Goal: Task Accomplishment & Management: Use online tool/utility

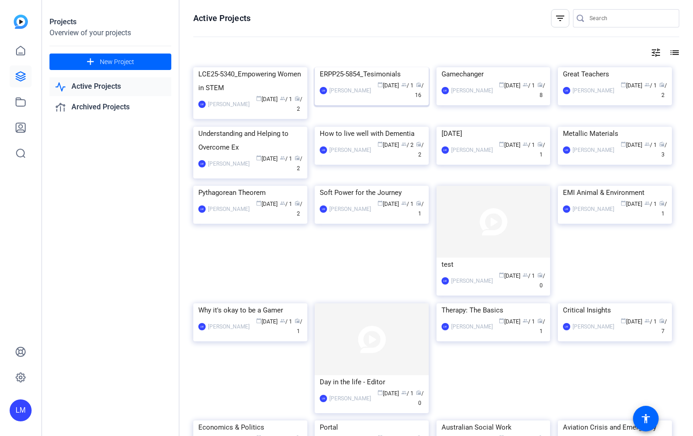
click at [358, 81] on div "ERPP25-5854_Tesimonials" at bounding box center [372, 74] width 104 height 14
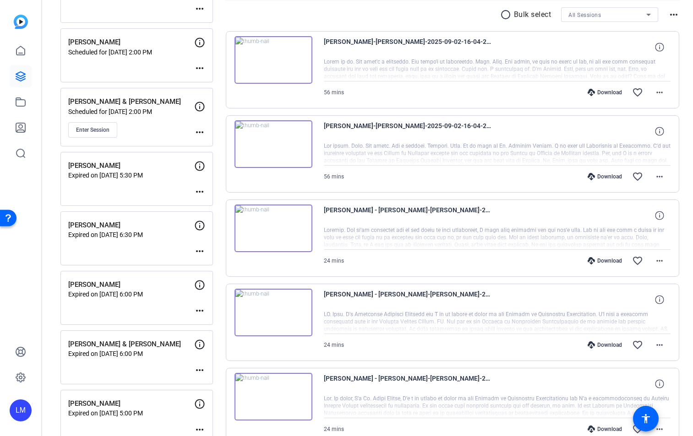
scroll to position [169, 0]
click at [102, 126] on button "Enter Session" at bounding box center [92, 131] width 49 height 16
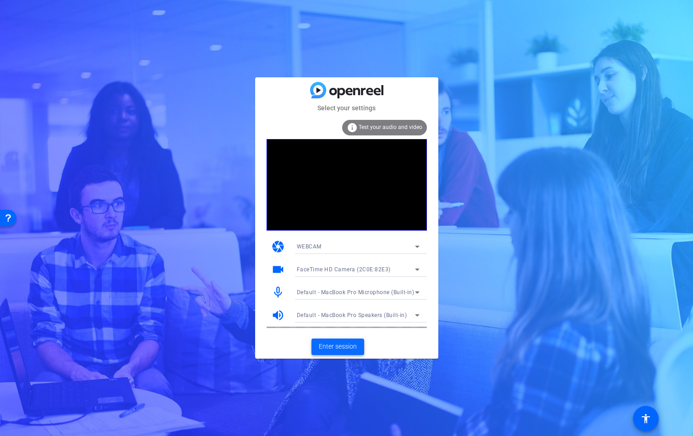
click at [342, 347] on span "Enter session" at bounding box center [338, 347] width 38 height 10
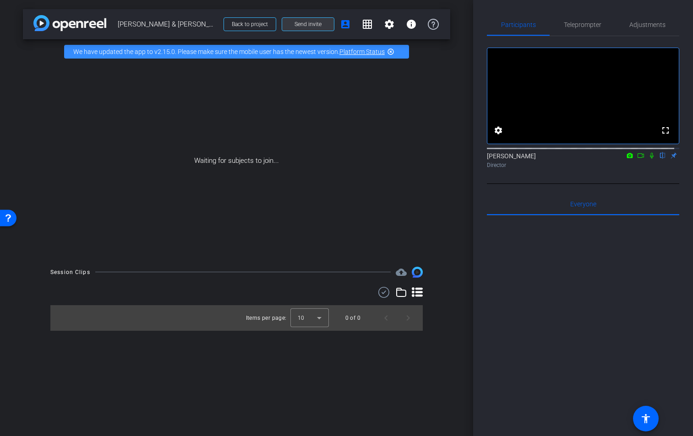
click at [307, 27] on span "Send invite" at bounding box center [307, 24] width 27 height 7
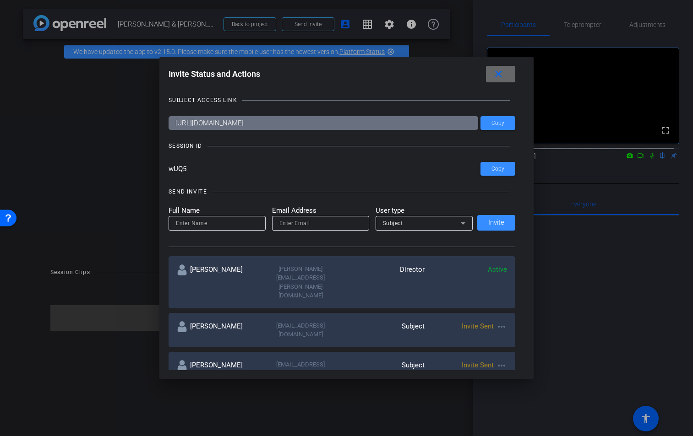
click at [504, 73] on mat-icon "close" at bounding box center [498, 74] width 11 height 11
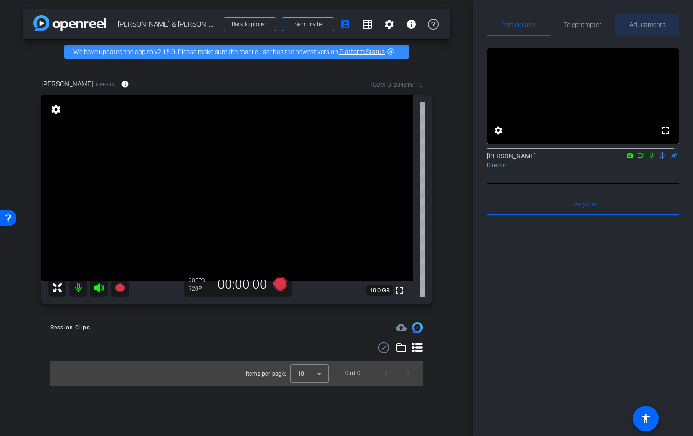
click at [638, 26] on span "Adjustments" at bounding box center [647, 25] width 36 height 6
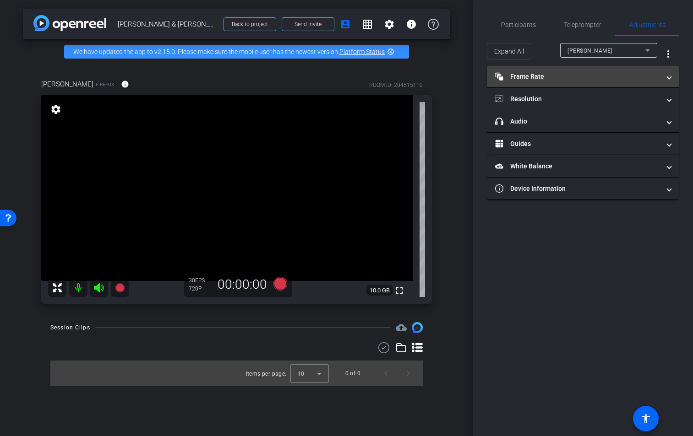
click at [672, 77] on mat-expansion-panel-header "Frame Rate Frame Rate" at bounding box center [583, 76] width 192 height 22
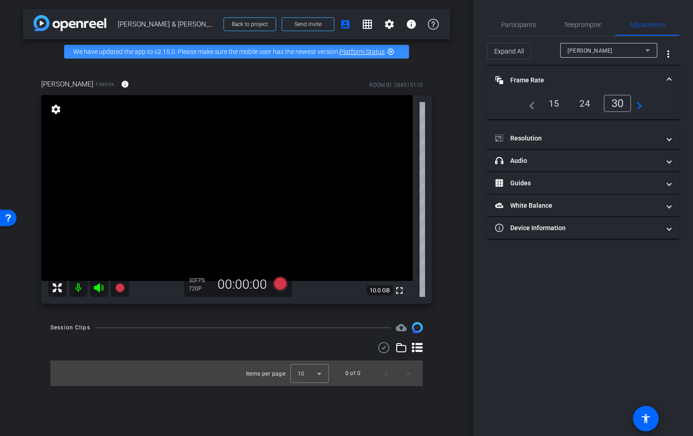
click at [672, 77] on mat-expansion-panel-header "Frame Rate Frame Rate" at bounding box center [583, 79] width 192 height 29
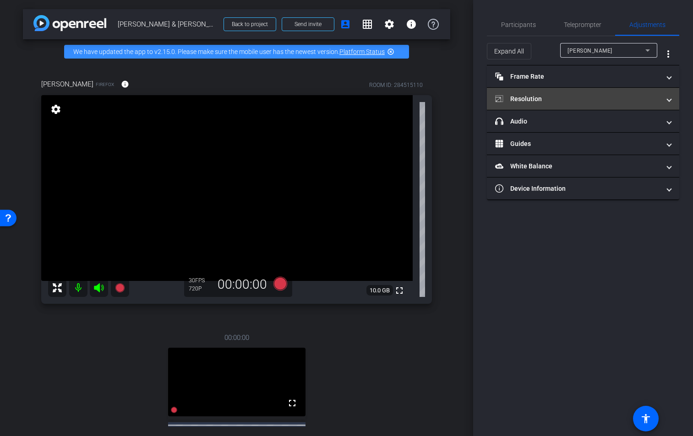
click at [670, 101] on span at bounding box center [669, 99] width 4 height 10
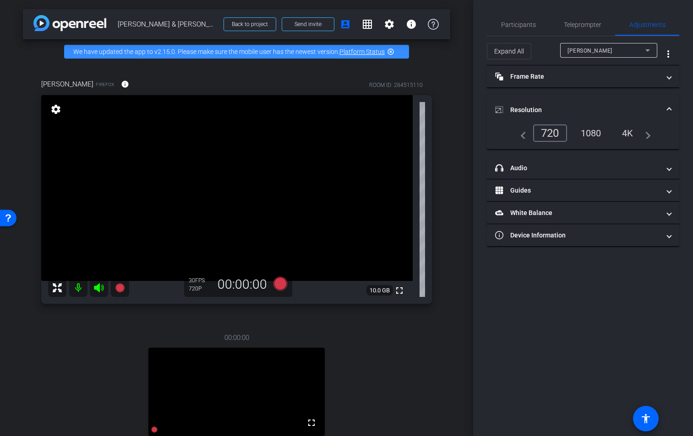
click at [593, 134] on div "1080" at bounding box center [591, 133] width 34 height 16
click at [633, 50] on div "Dan" at bounding box center [606, 50] width 78 height 11
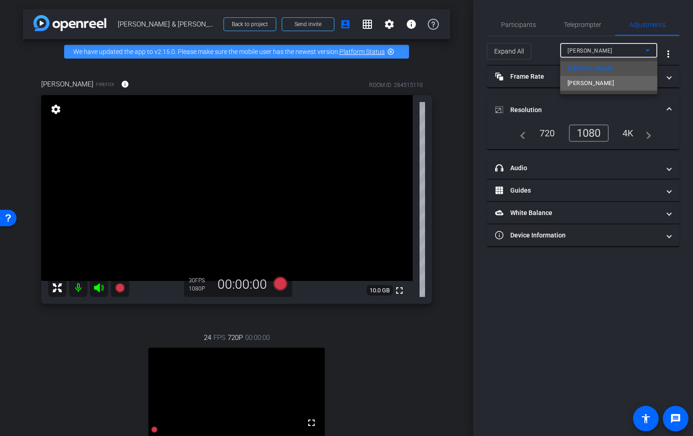
click at [617, 88] on mat-option "Josh" at bounding box center [608, 83] width 97 height 15
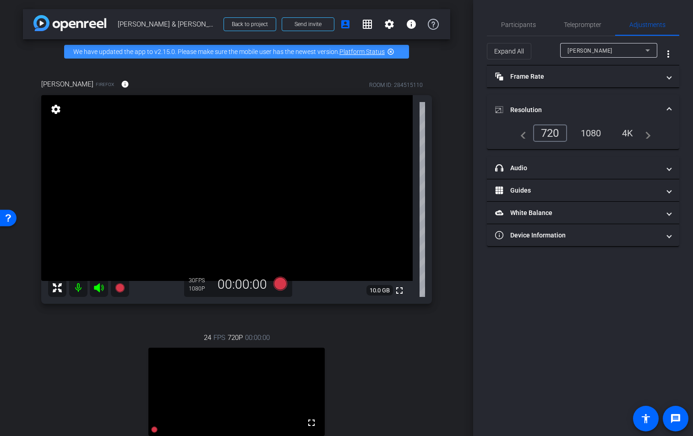
click at [595, 138] on div "1080" at bounding box center [591, 133] width 34 height 16
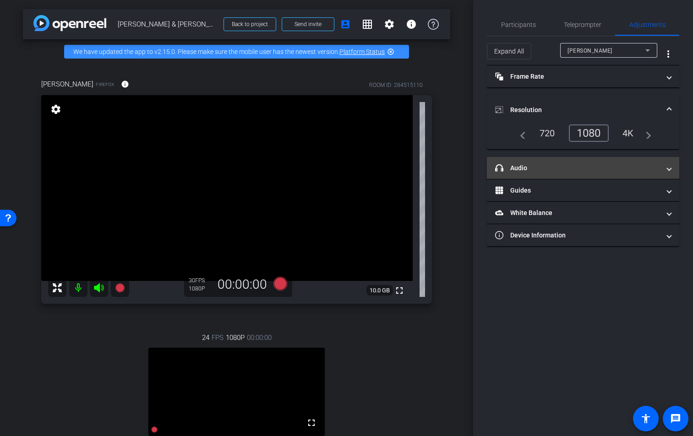
click at [666, 168] on span "headphone icon Audio" at bounding box center [581, 168] width 172 height 10
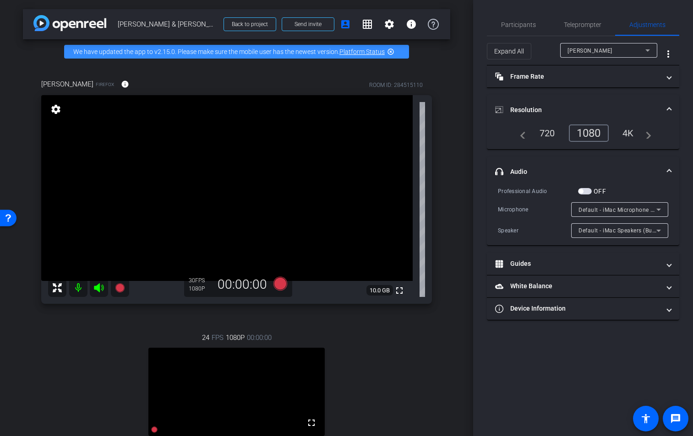
click at [666, 168] on span "headphone icon Audio" at bounding box center [581, 172] width 172 height 10
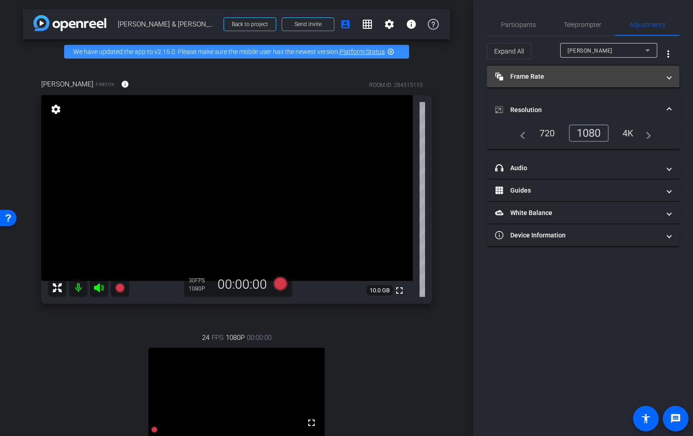
click at [666, 77] on span "Frame Rate Frame Rate" at bounding box center [581, 77] width 172 height 10
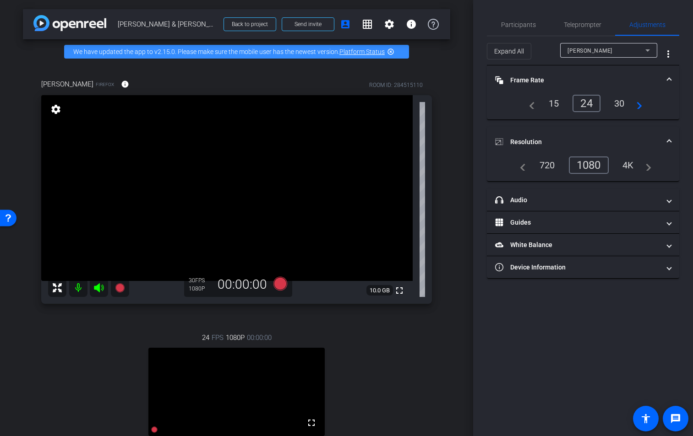
click at [626, 102] on div "30" at bounding box center [619, 104] width 24 height 16
drag, startPoint x: 668, startPoint y: 78, endPoint x: 671, endPoint y: 86, distance: 8.3
click at [668, 78] on span at bounding box center [669, 81] width 4 height 10
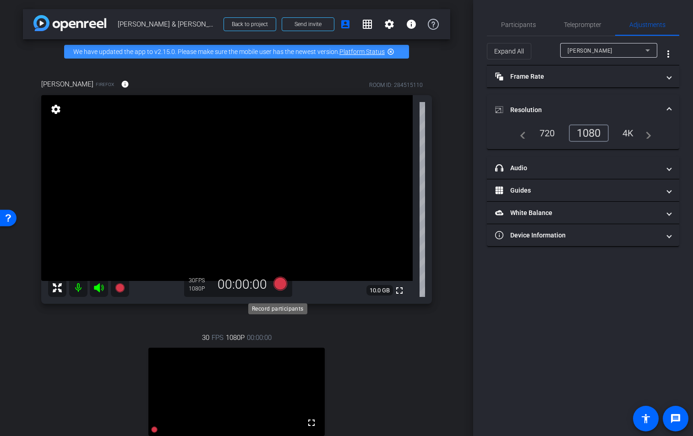
click at [280, 291] on icon at bounding box center [280, 284] width 14 height 14
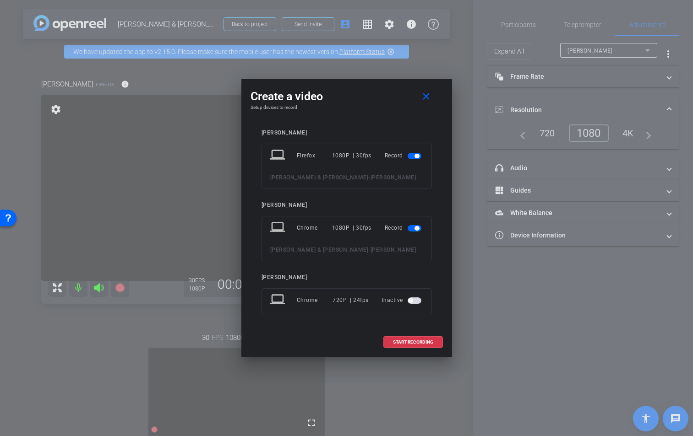
click at [419, 299] on button "button" at bounding box center [414, 301] width 14 height 6
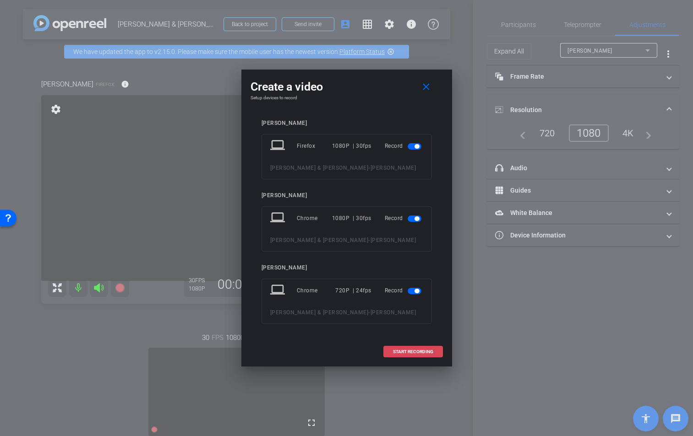
click at [419, 352] on span "START RECORDING" at bounding box center [413, 352] width 40 height 5
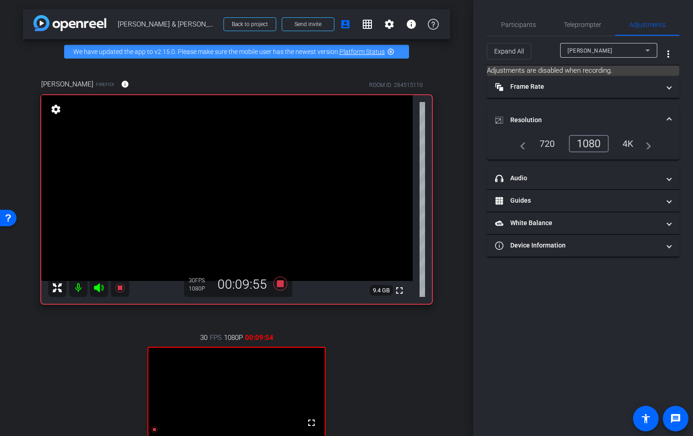
click at [387, 55] on mat-icon "highlight_off" at bounding box center [390, 51] width 7 height 7
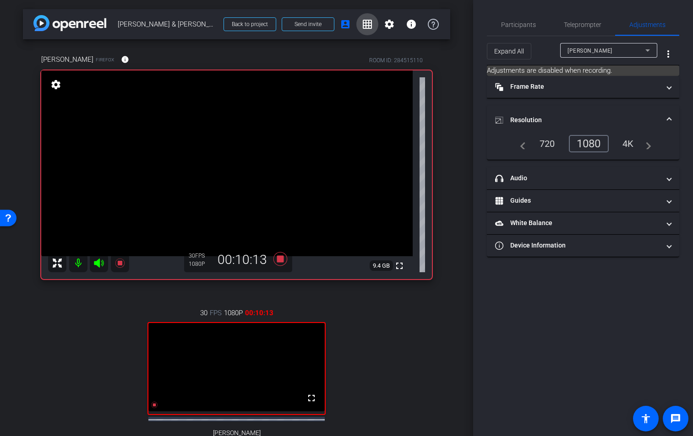
click at [365, 22] on mat-icon "grid_on" at bounding box center [367, 24] width 11 height 11
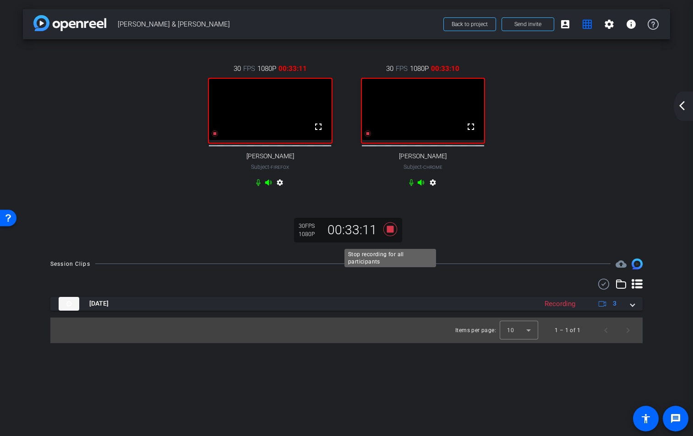
click at [390, 236] on icon at bounding box center [390, 229] width 14 height 14
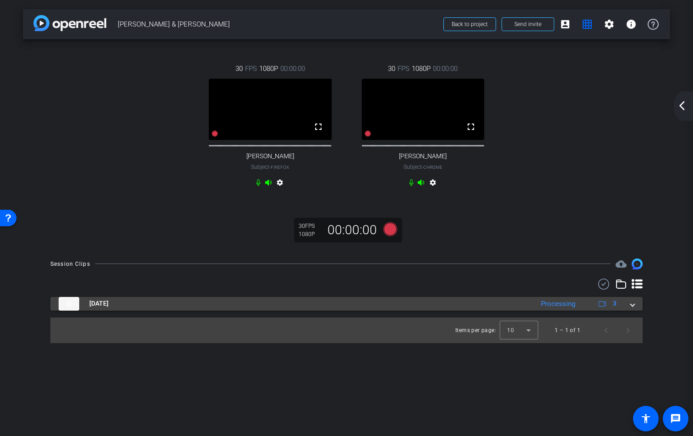
click at [631, 309] on span at bounding box center [632, 304] width 4 height 10
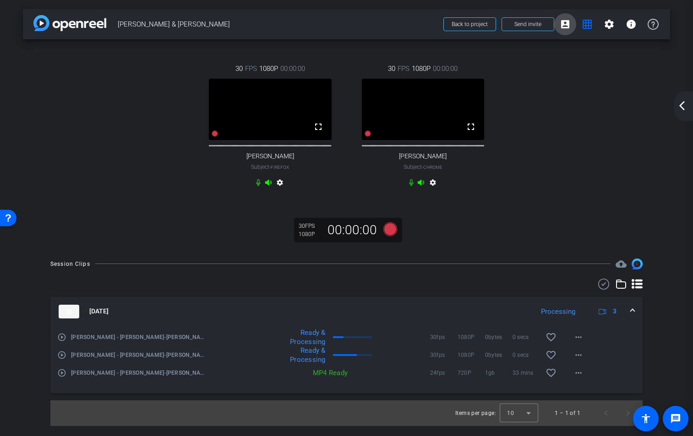
click at [567, 26] on mat-icon "account_box" at bounding box center [564, 24] width 11 height 11
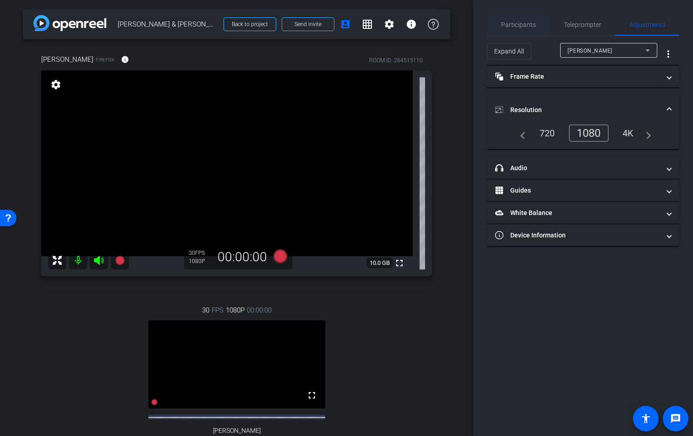
click at [522, 23] on span "Participants" at bounding box center [518, 25] width 35 height 6
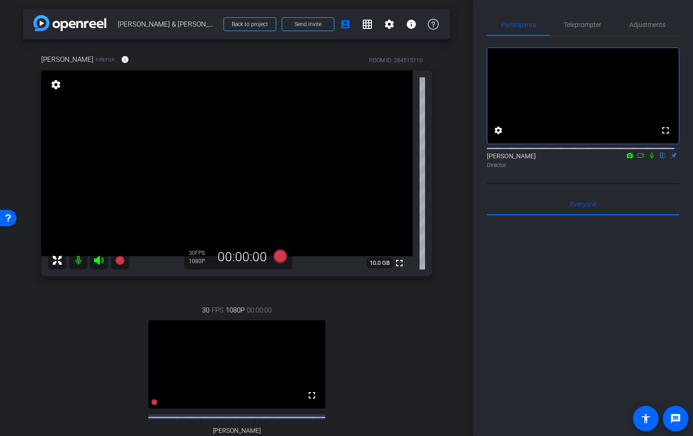
click at [650, 159] on icon at bounding box center [652, 156] width 4 height 6
click at [649, 159] on icon at bounding box center [651, 156] width 5 height 6
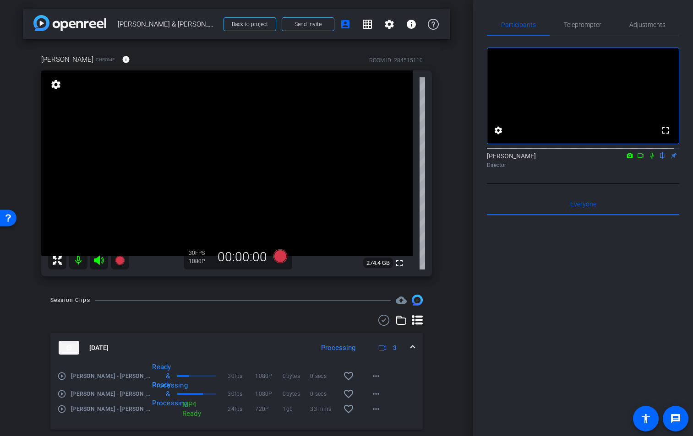
click at [450, 65] on div "arrow_back Daniel Mears & Joshua Cochran Back to project Send invite account_bo…" at bounding box center [236, 218] width 473 height 436
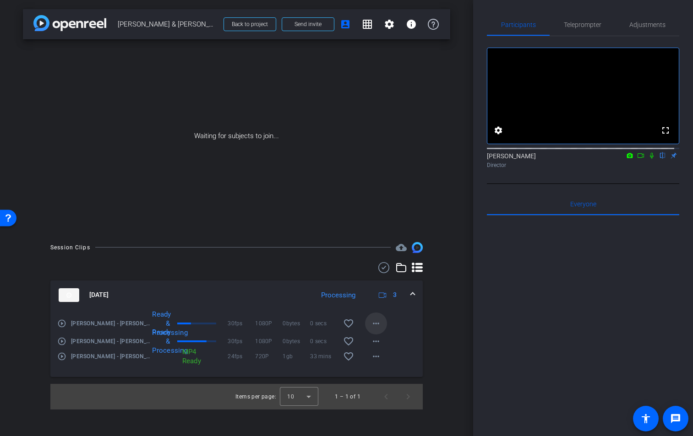
click at [378, 324] on mat-icon "more_horiz" at bounding box center [375, 323] width 11 height 11
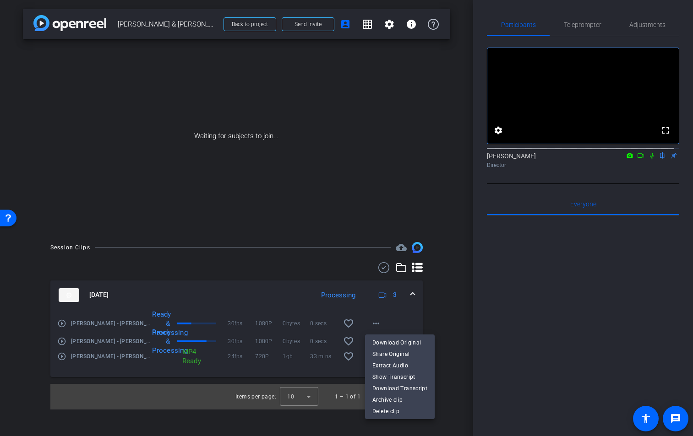
click at [321, 374] on div at bounding box center [346, 218] width 693 height 436
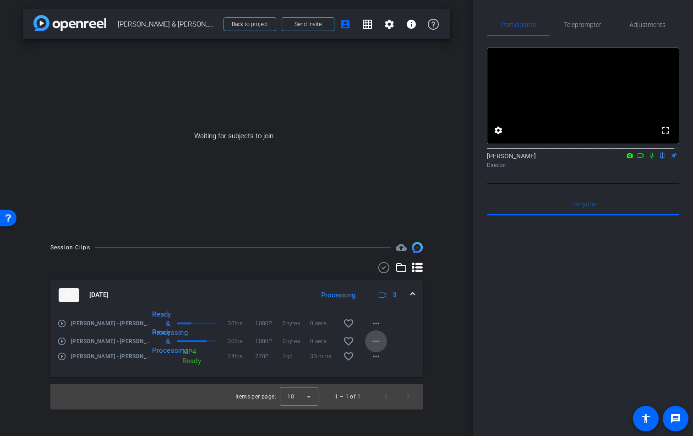
click at [375, 338] on mat-icon "more_horiz" at bounding box center [375, 341] width 11 height 11
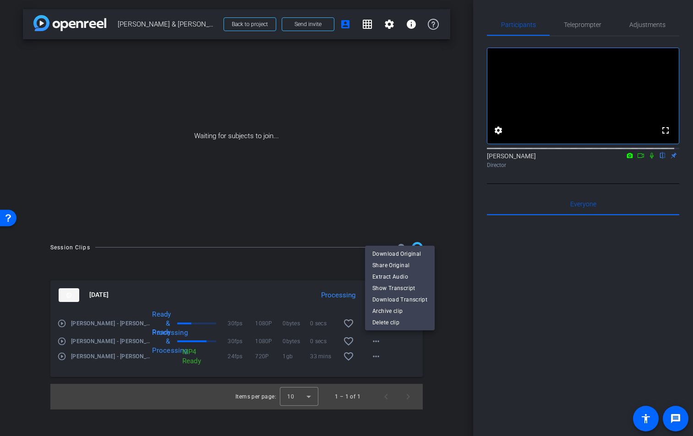
click at [392, 374] on div at bounding box center [346, 218] width 693 height 436
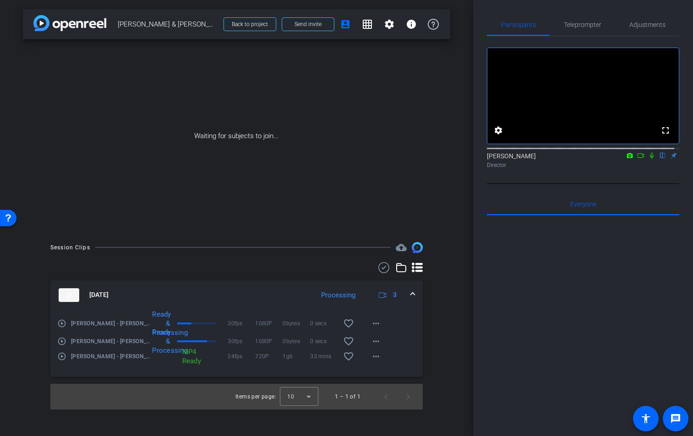
click at [637, 159] on icon at bounding box center [640, 155] width 7 height 6
click at [377, 356] on mat-icon "more_horiz" at bounding box center [375, 356] width 11 height 11
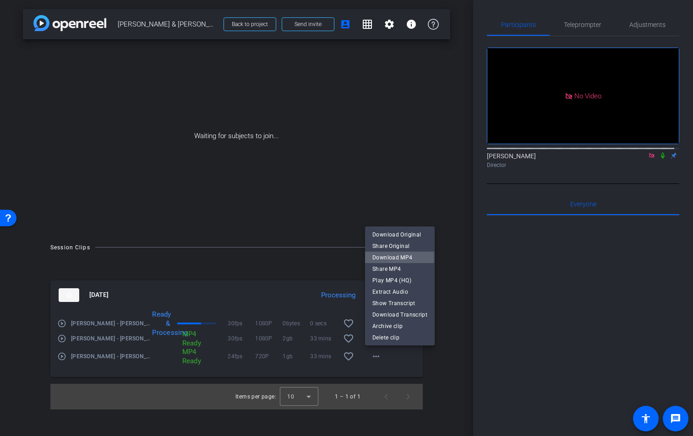
click at [393, 258] on span "Download MP4" at bounding box center [399, 257] width 55 height 11
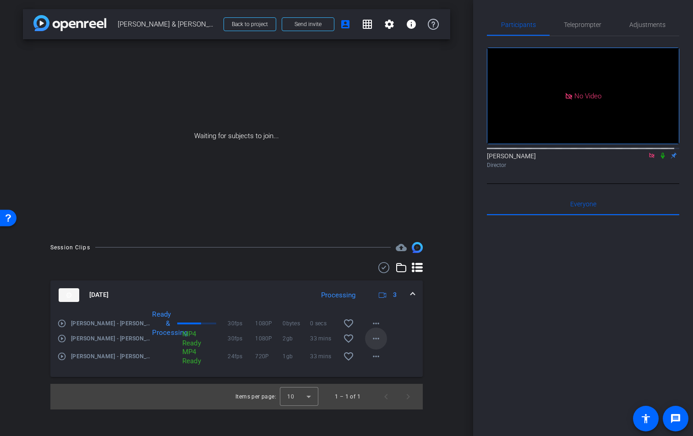
click at [377, 338] on mat-icon "more_horiz" at bounding box center [375, 338] width 11 height 11
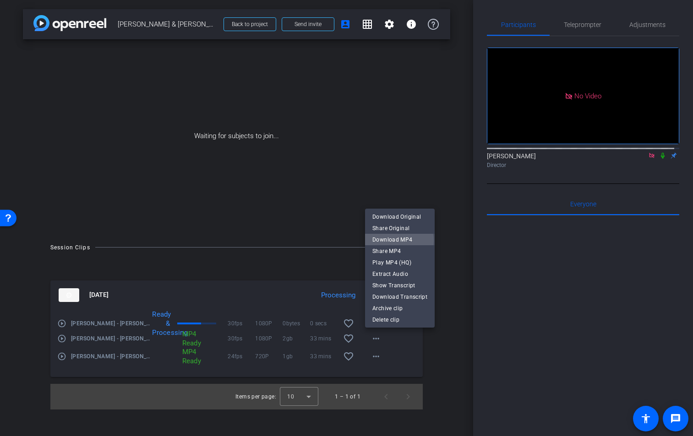
click at [390, 241] on span "Download MP4" at bounding box center [399, 239] width 55 height 11
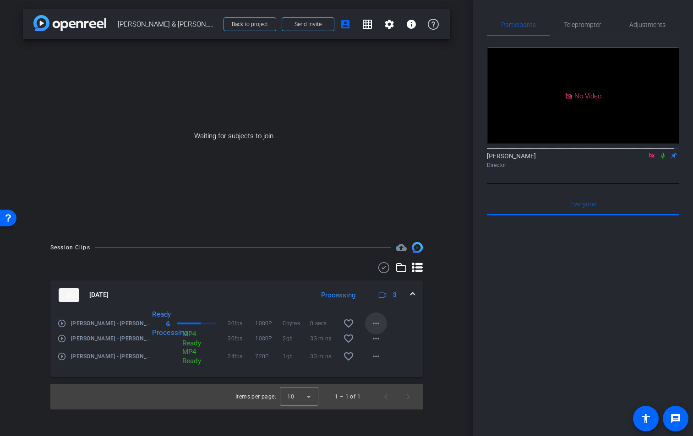
click at [378, 322] on mat-icon "more_horiz" at bounding box center [375, 323] width 11 height 11
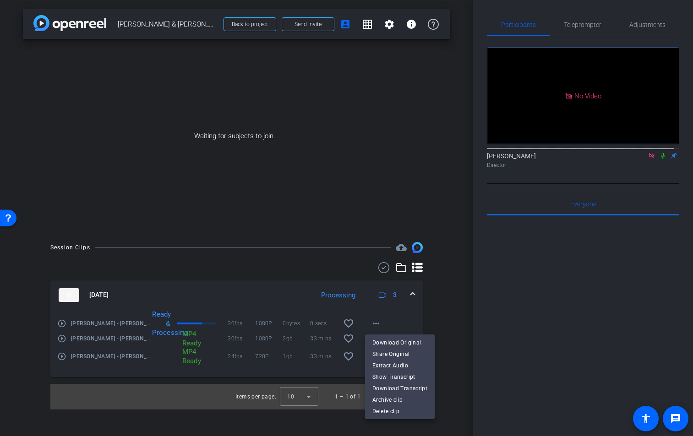
click at [657, 164] on div at bounding box center [346, 218] width 693 height 436
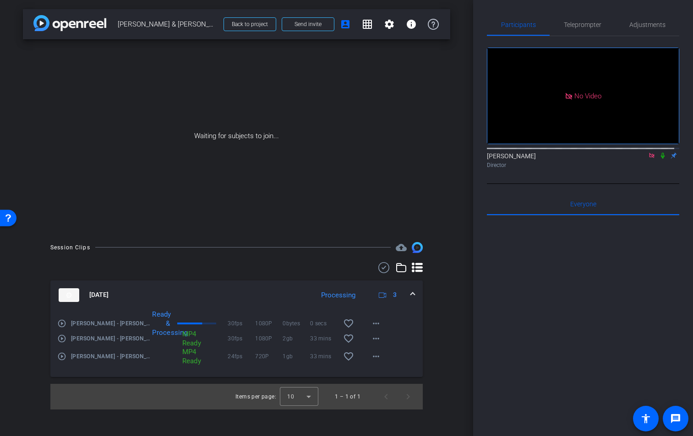
click at [659, 159] on icon at bounding box center [662, 155] width 7 height 6
click at [377, 324] on mat-icon "more_horiz" at bounding box center [375, 323] width 11 height 11
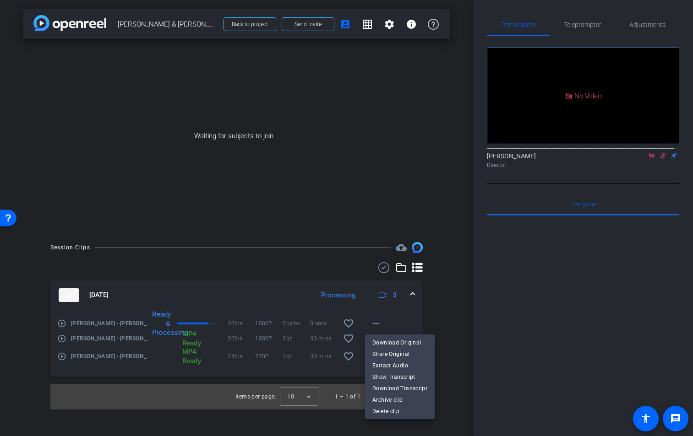
click at [444, 325] on div at bounding box center [346, 218] width 693 height 436
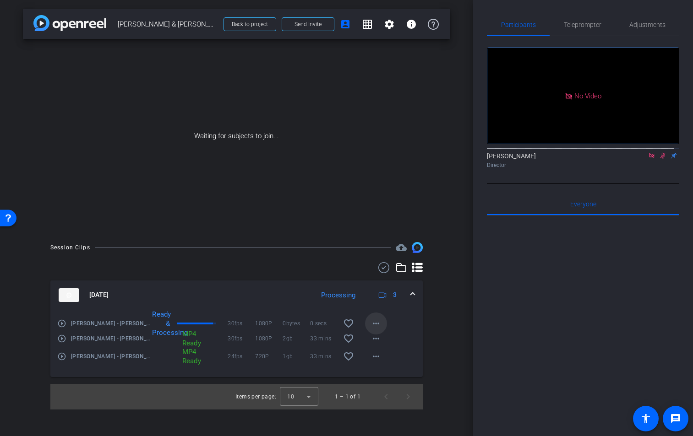
click at [380, 325] on mat-icon "more_horiz" at bounding box center [375, 323] width 11 height 11
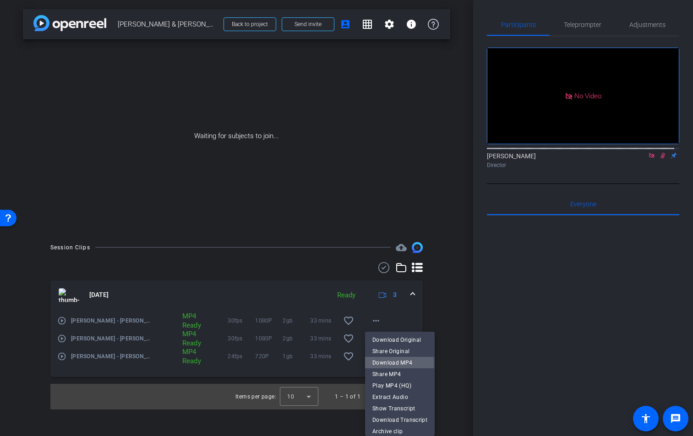
click at [394, 363] on span "Download MP4" at bounding box center [399, 362] width 55 height 11
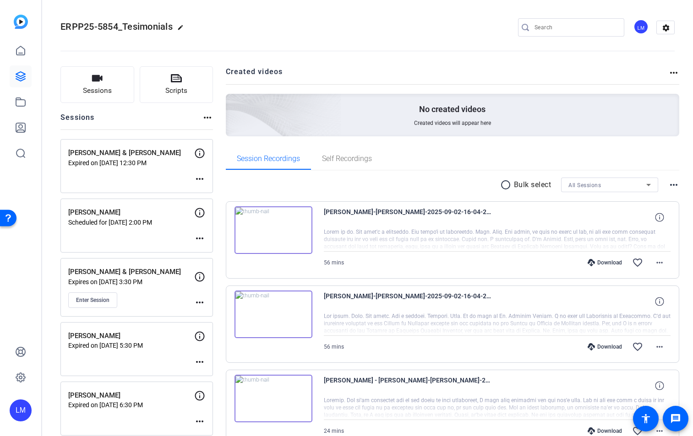
scroll to position [169, 0]
